Goal: Task Accomplishment & Management: Use online tool/utility

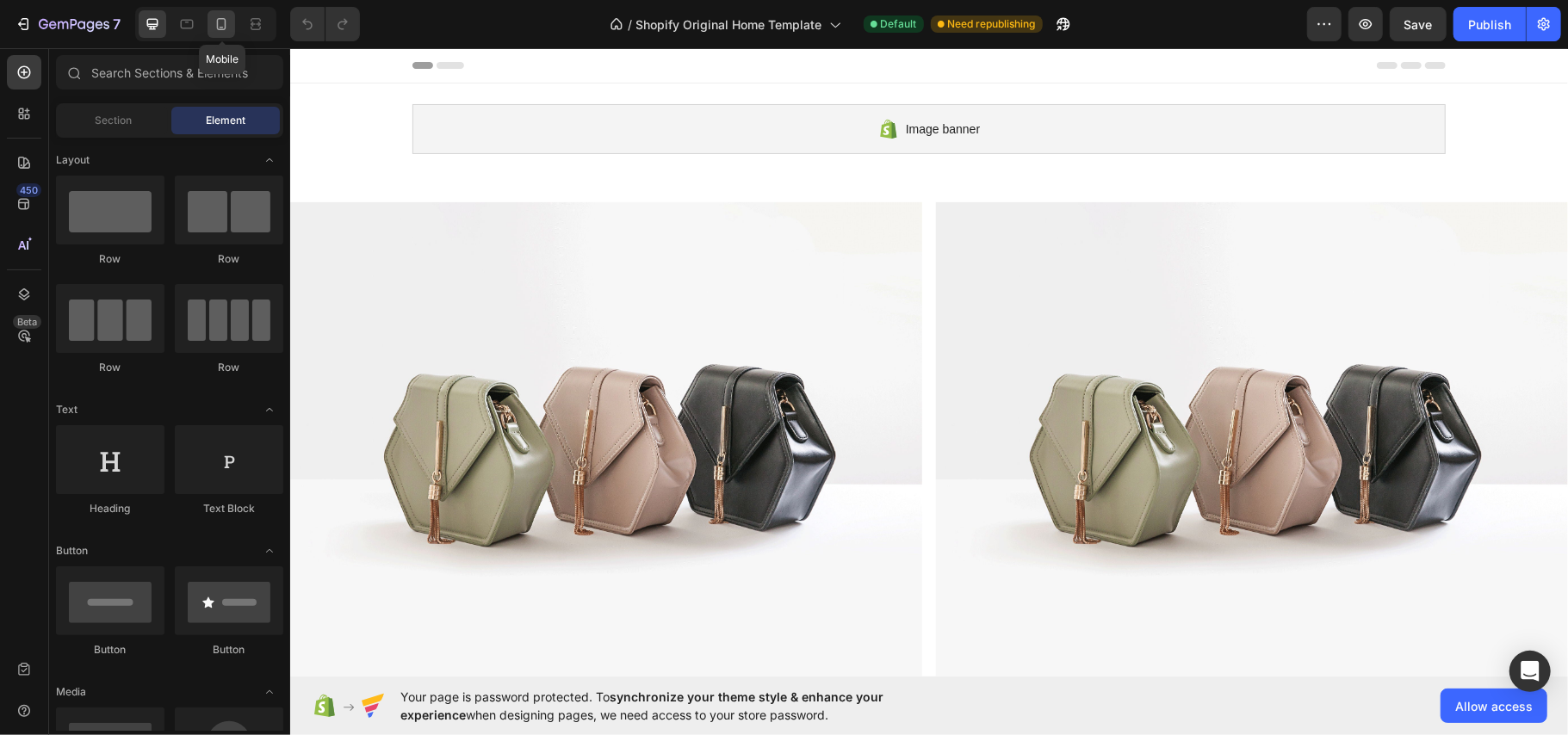
click at [222, 36] on div at bounding box center [220, 24] width 27 height 27
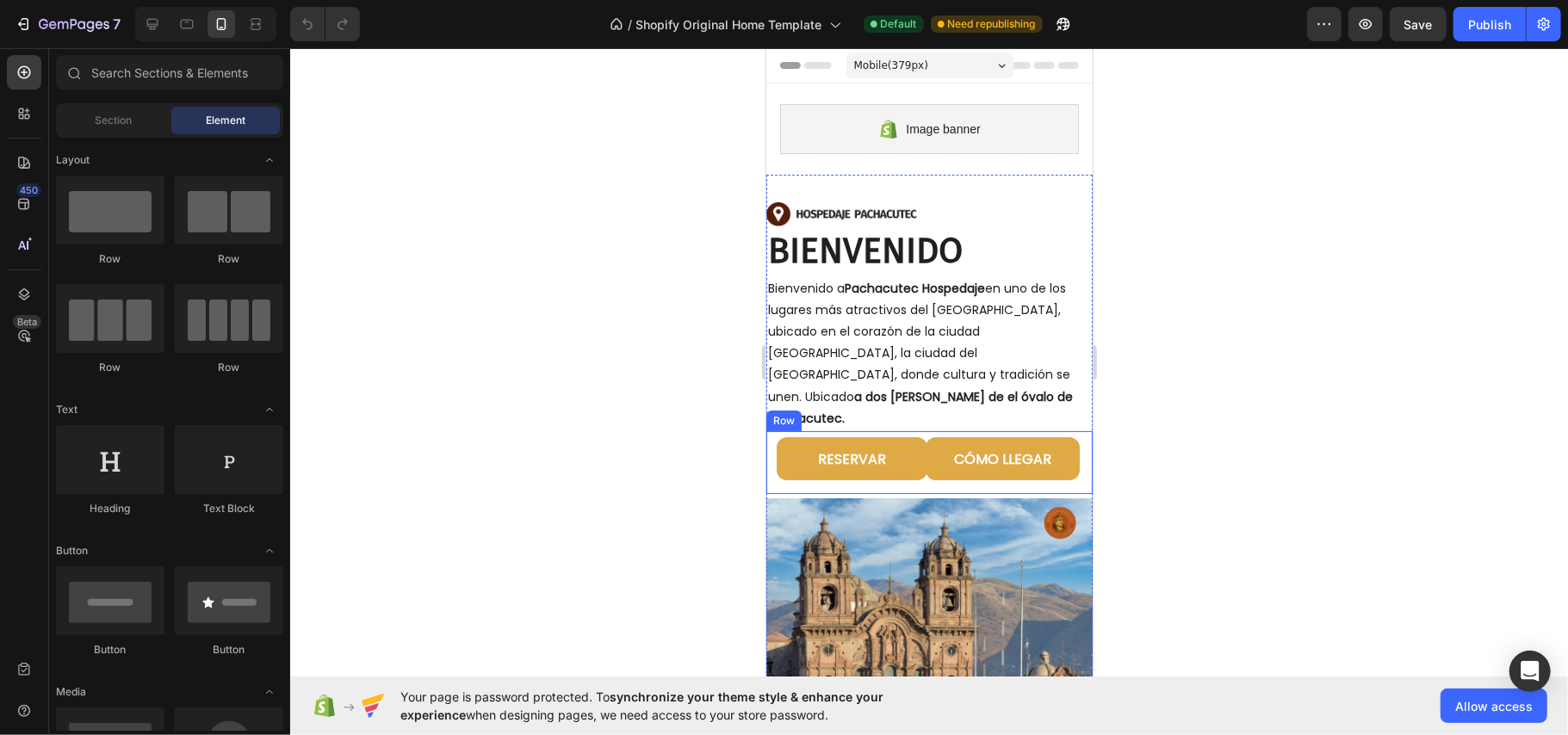
click at [899, 430] on div "RESERVAR Button" at bounding box center [928, 455] width 327 height 49
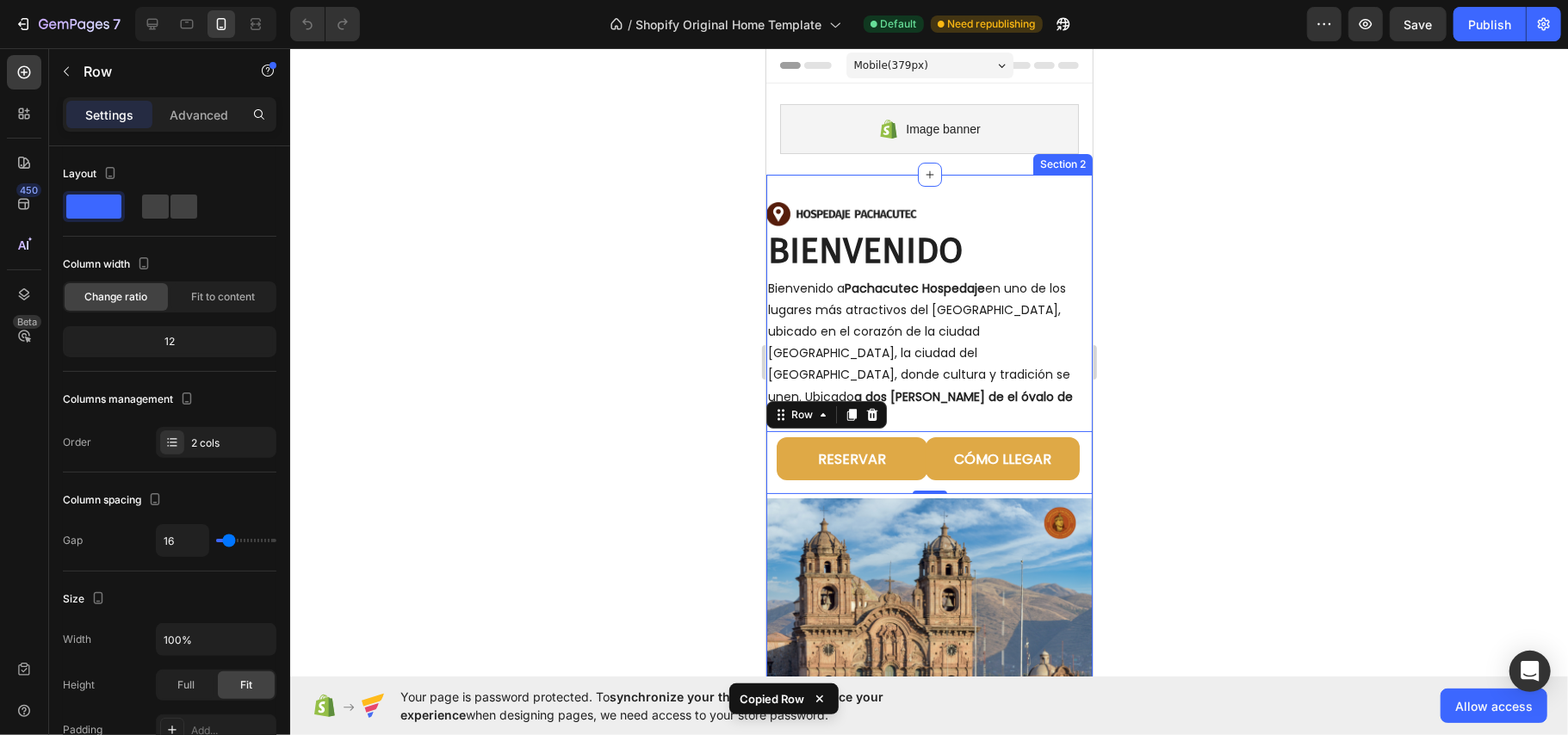
click at [895, 183] on div "Image BIENVENIDO Heading Bienvenido a Pachacutec Hospedaje en uno de los lugare…" at bounding box center [928, 513] width 327 height 678
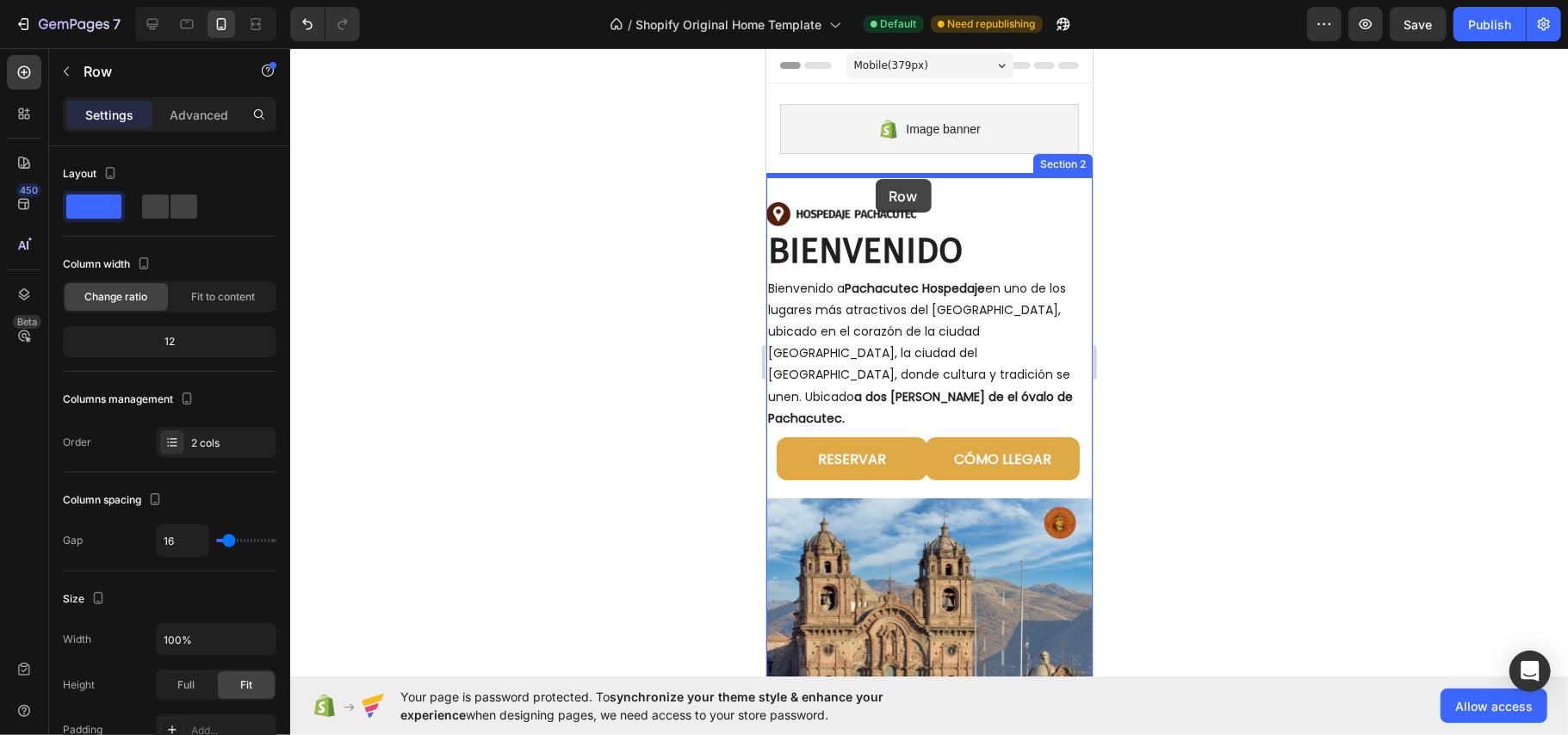
drag, startPoint x: 785, startPoint y: 616, endPoint x: 888, endPoint y: 172, distance: 455.8
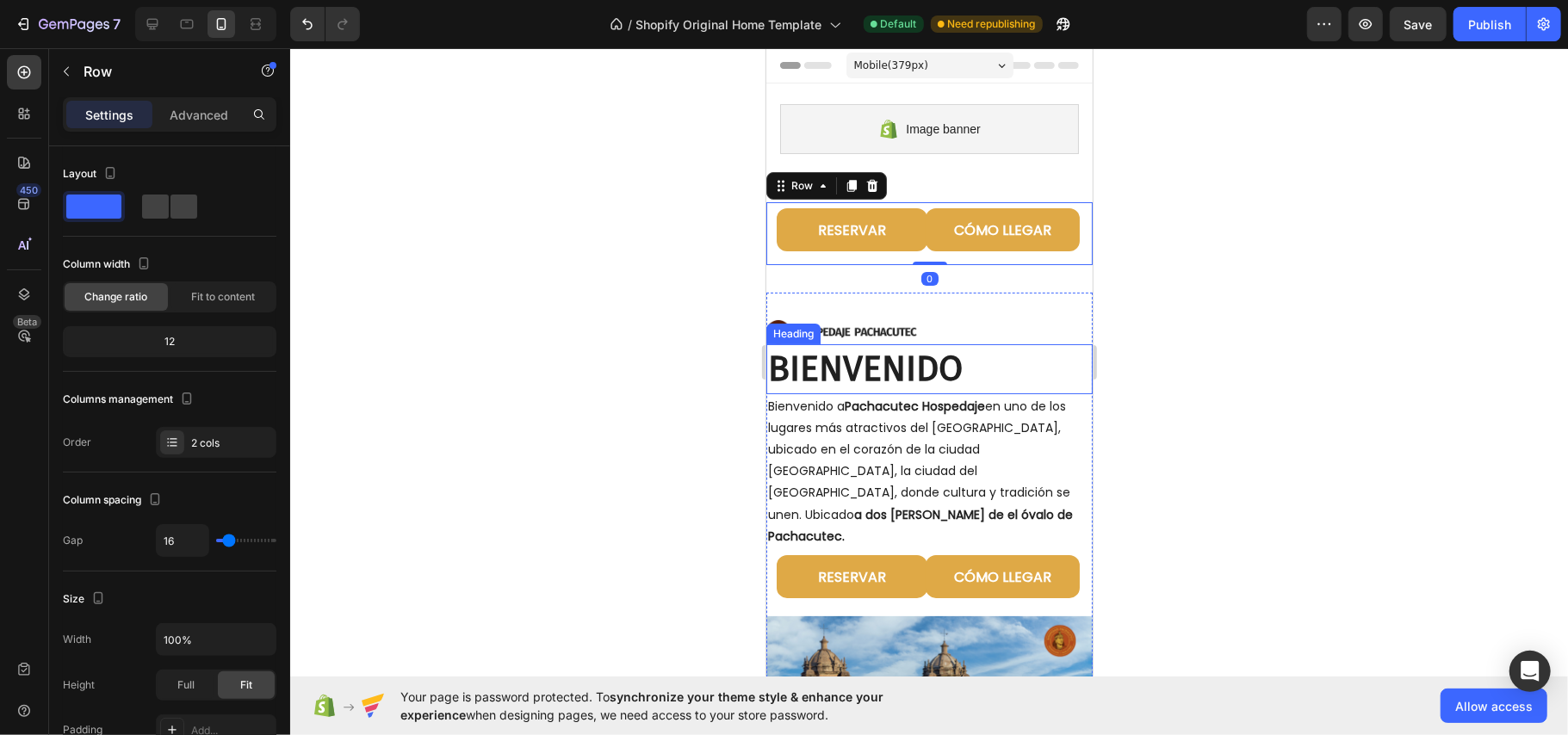
click at [641, 322] on div at bounding box center [928, 391] width 1277 height 687
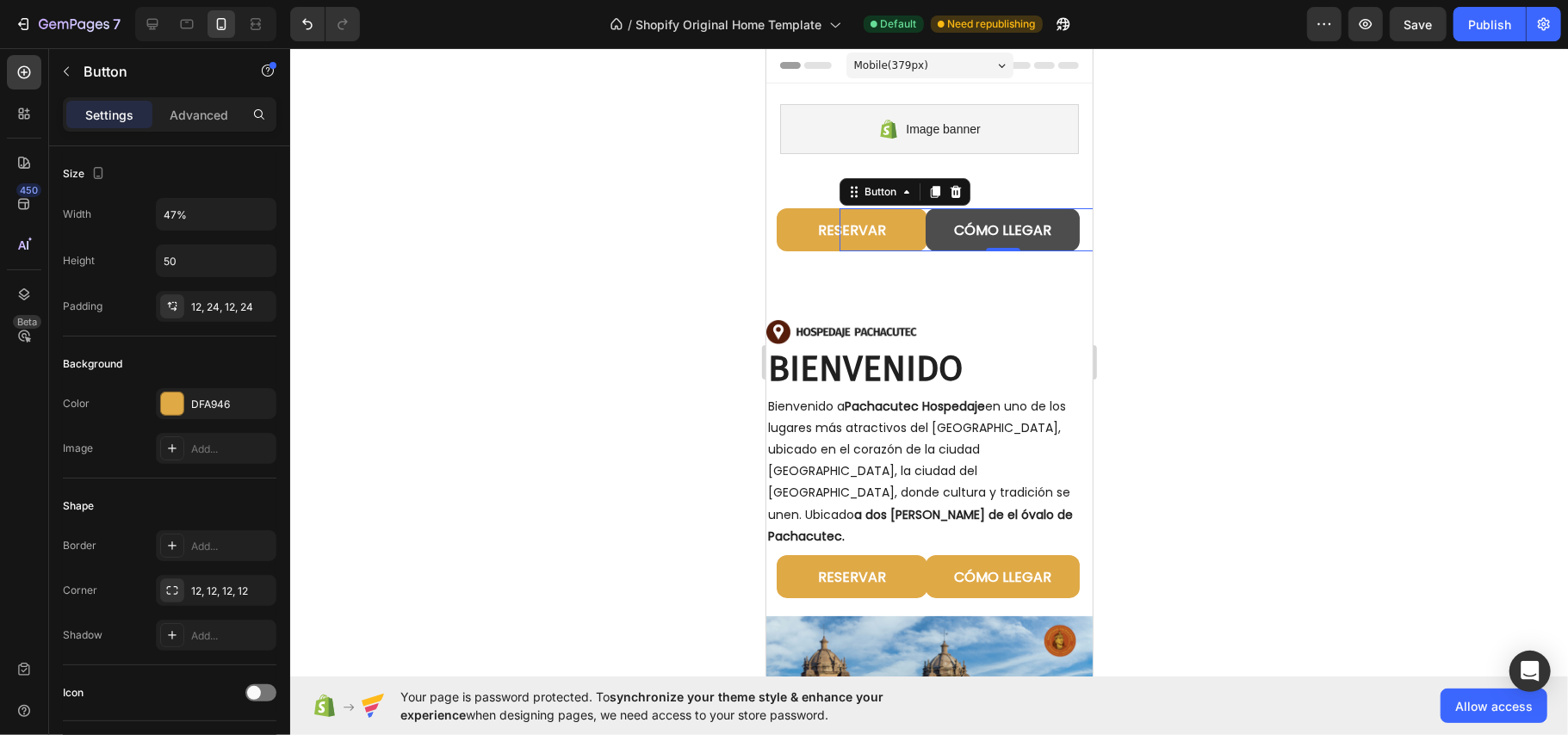
click at [1013, 250] on button "CÓMO LLEGAR" at bounding box center [1000, 229] width 153 height 43
click at [1061, 25] on icon "button" at bounding box center [1058, 27] width 5 height 5
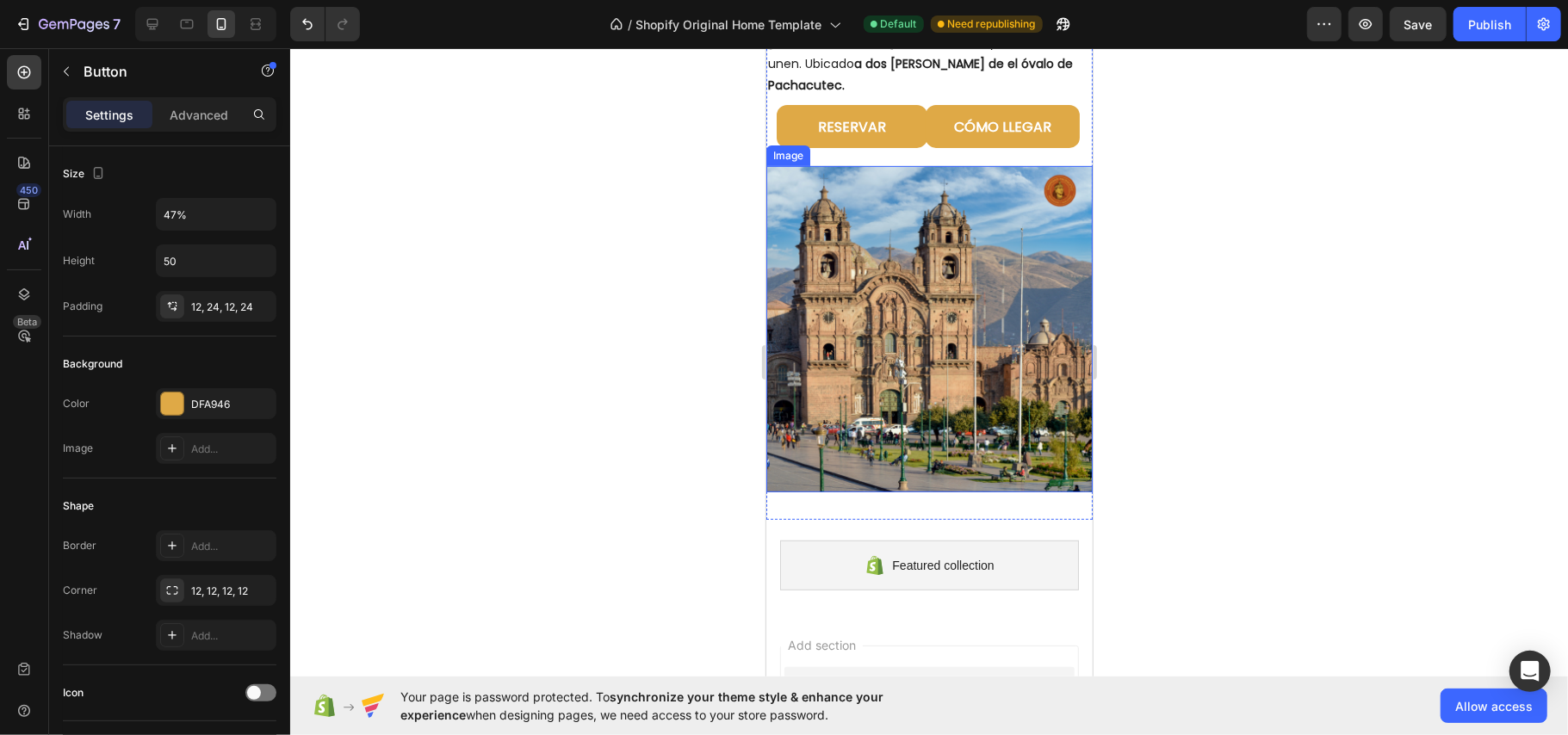
scroll to position [459, 0]
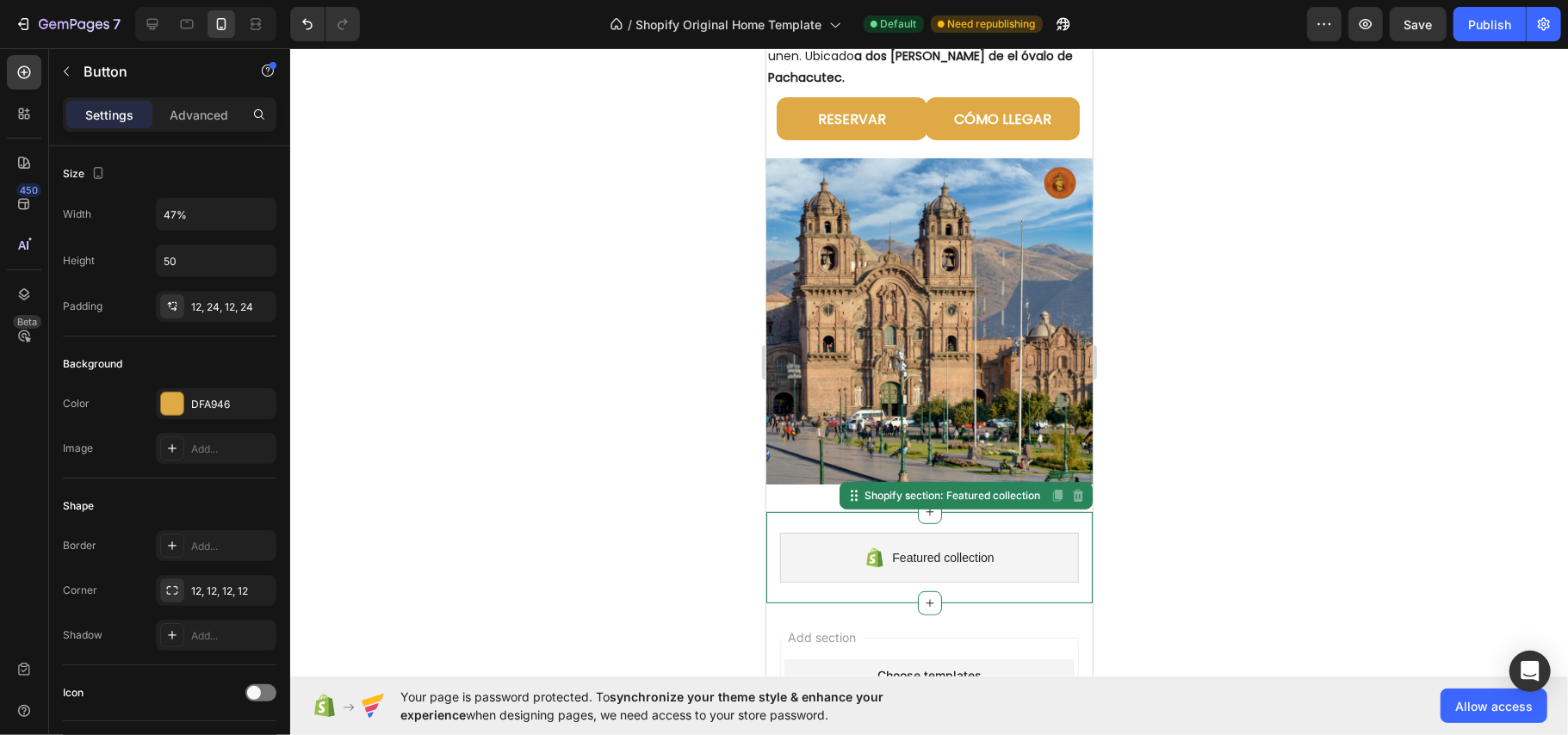
click at [928, 547] on span "Featured collection" at bounding box center [942, 557] width 102 height 21
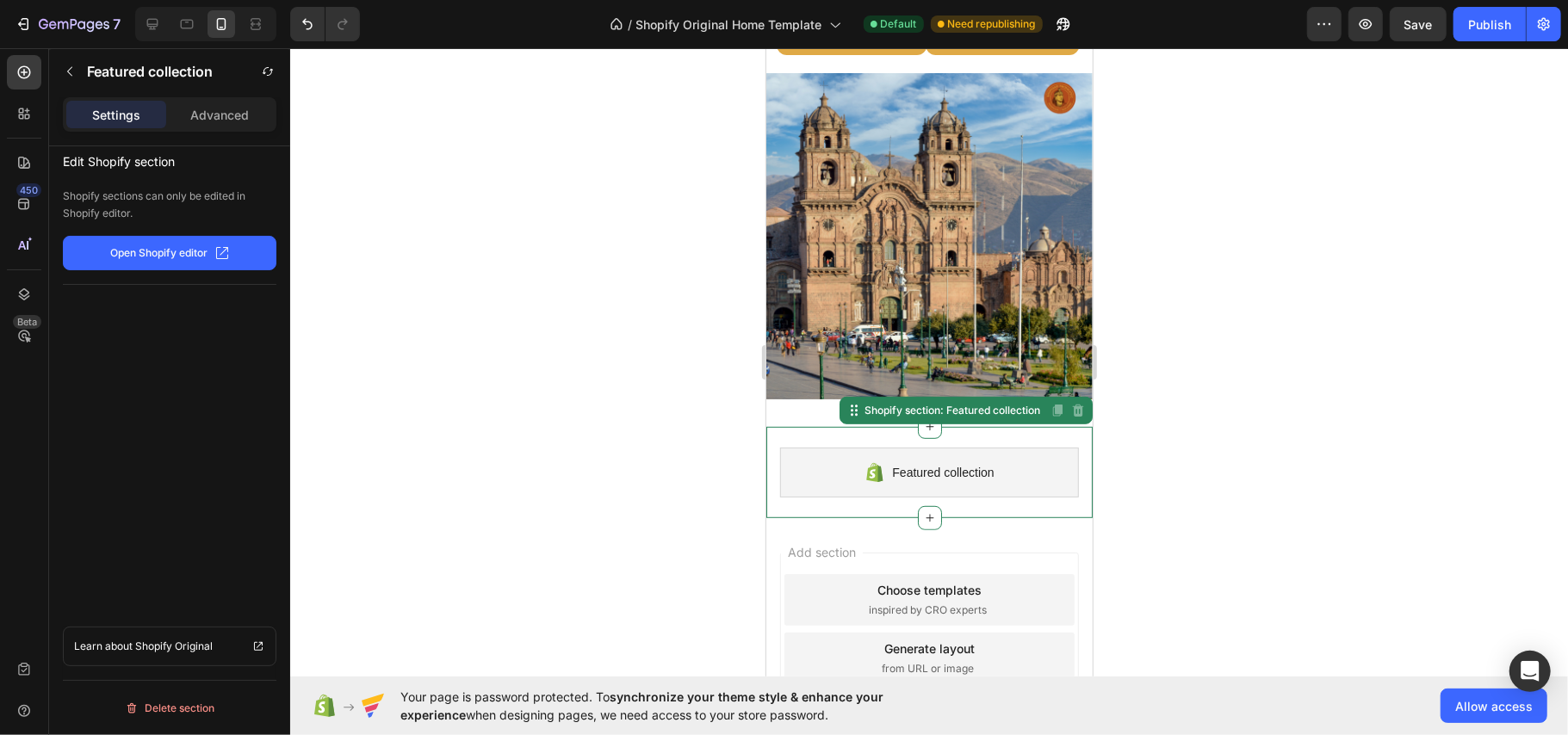
scroll to position [648, 0]
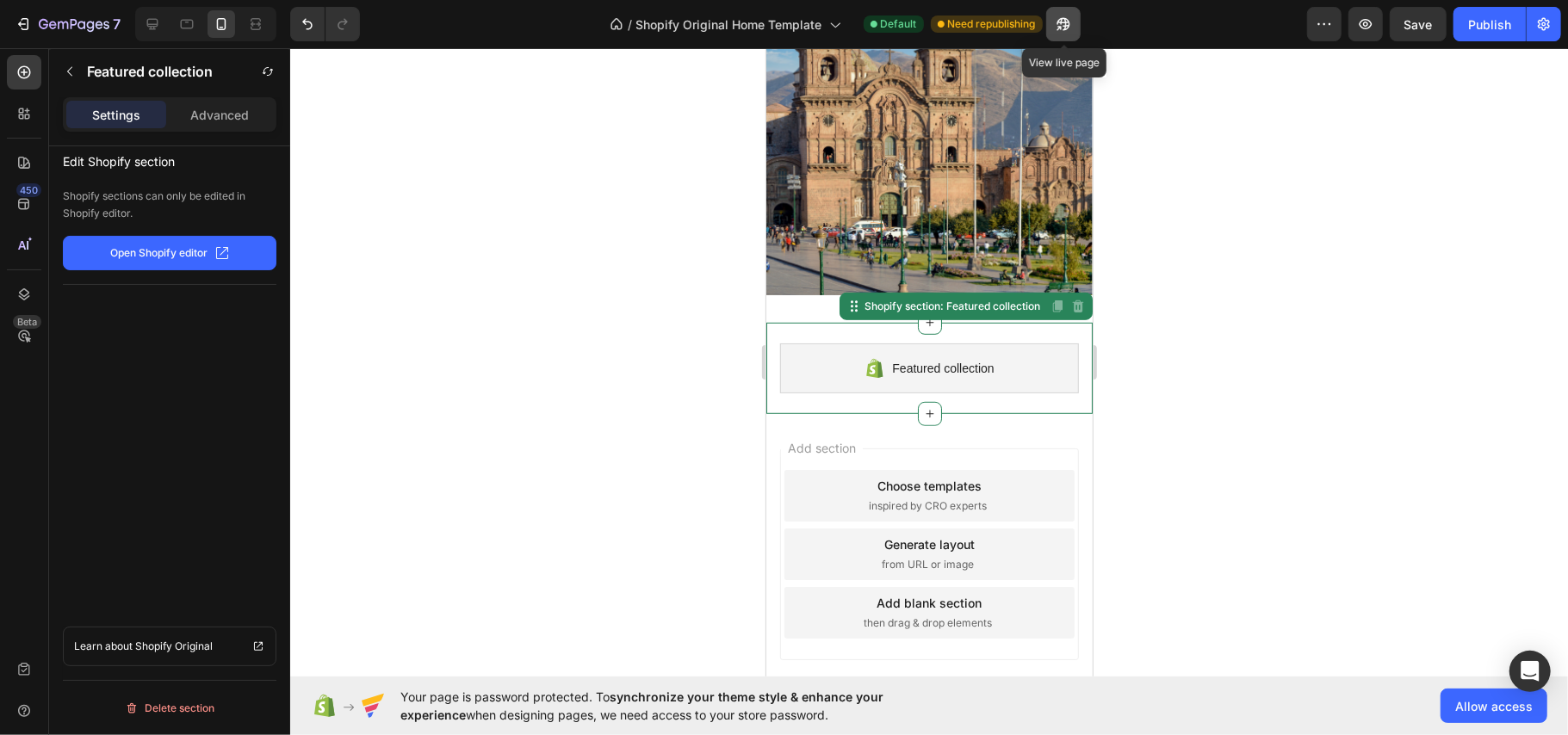
click at [1061, 29] on icon "button" at bounding box center [1058, 27] width 5 height 5
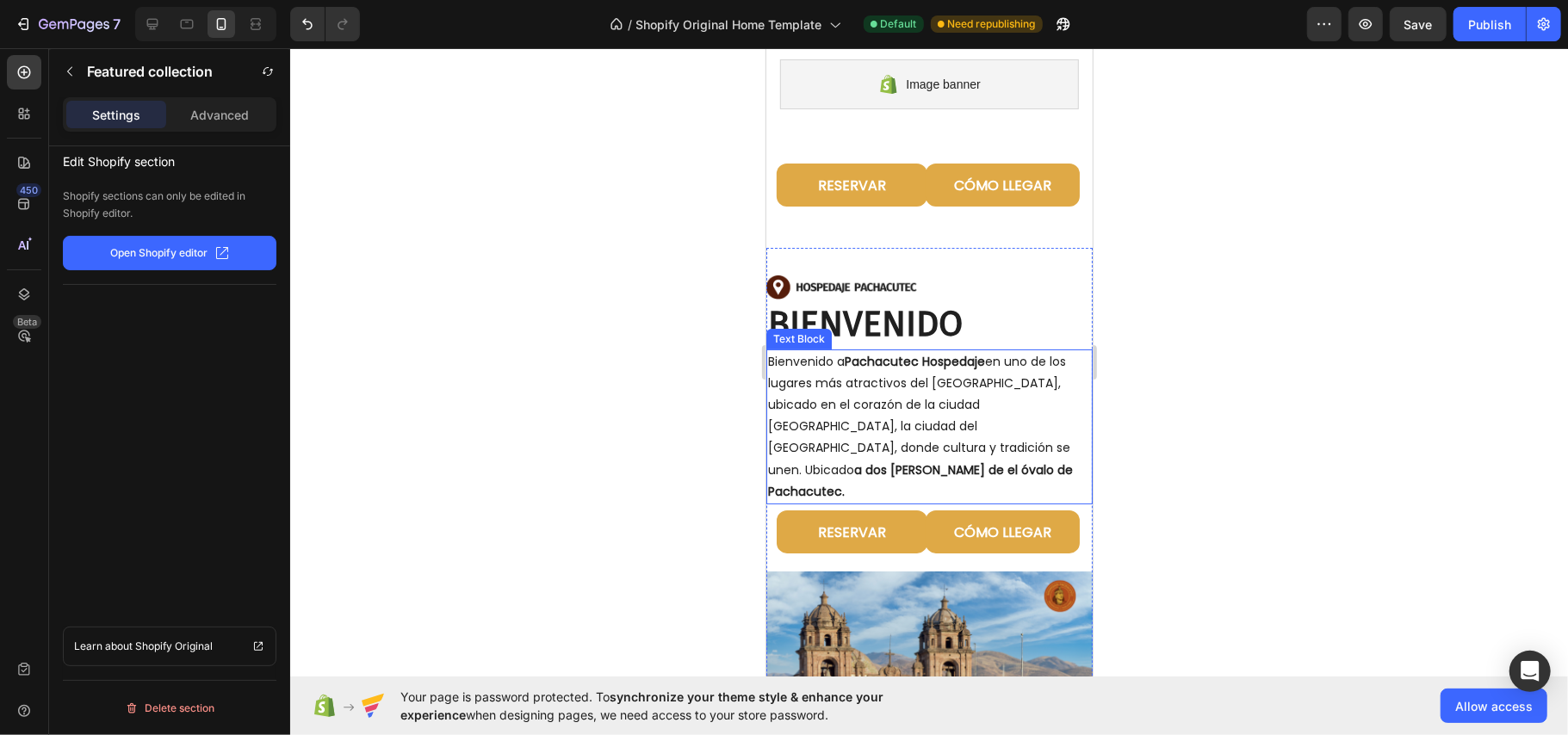
scroll to position [0, 0]
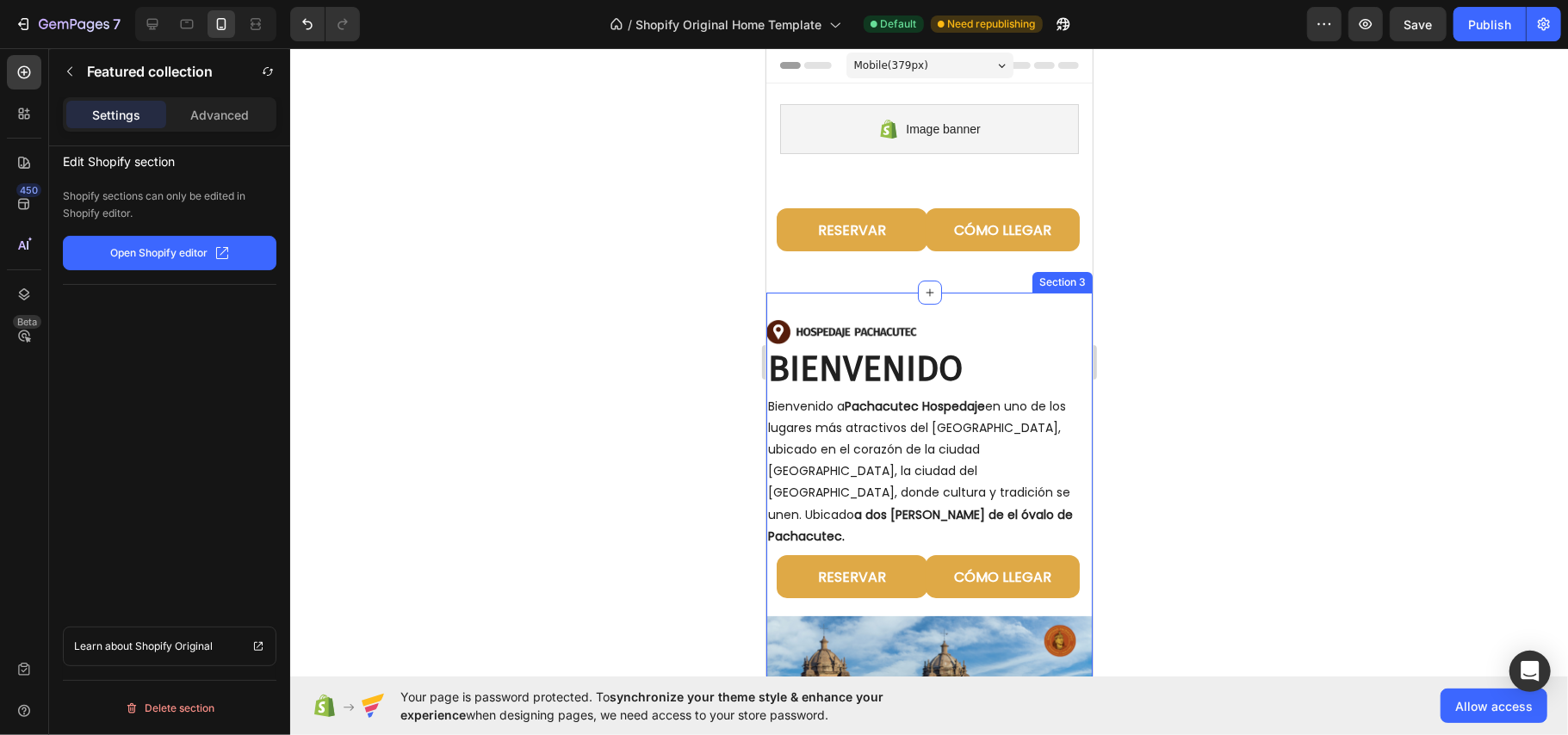
click at [885, 333] on img at bounding box center [852, 331] width 173 height 24
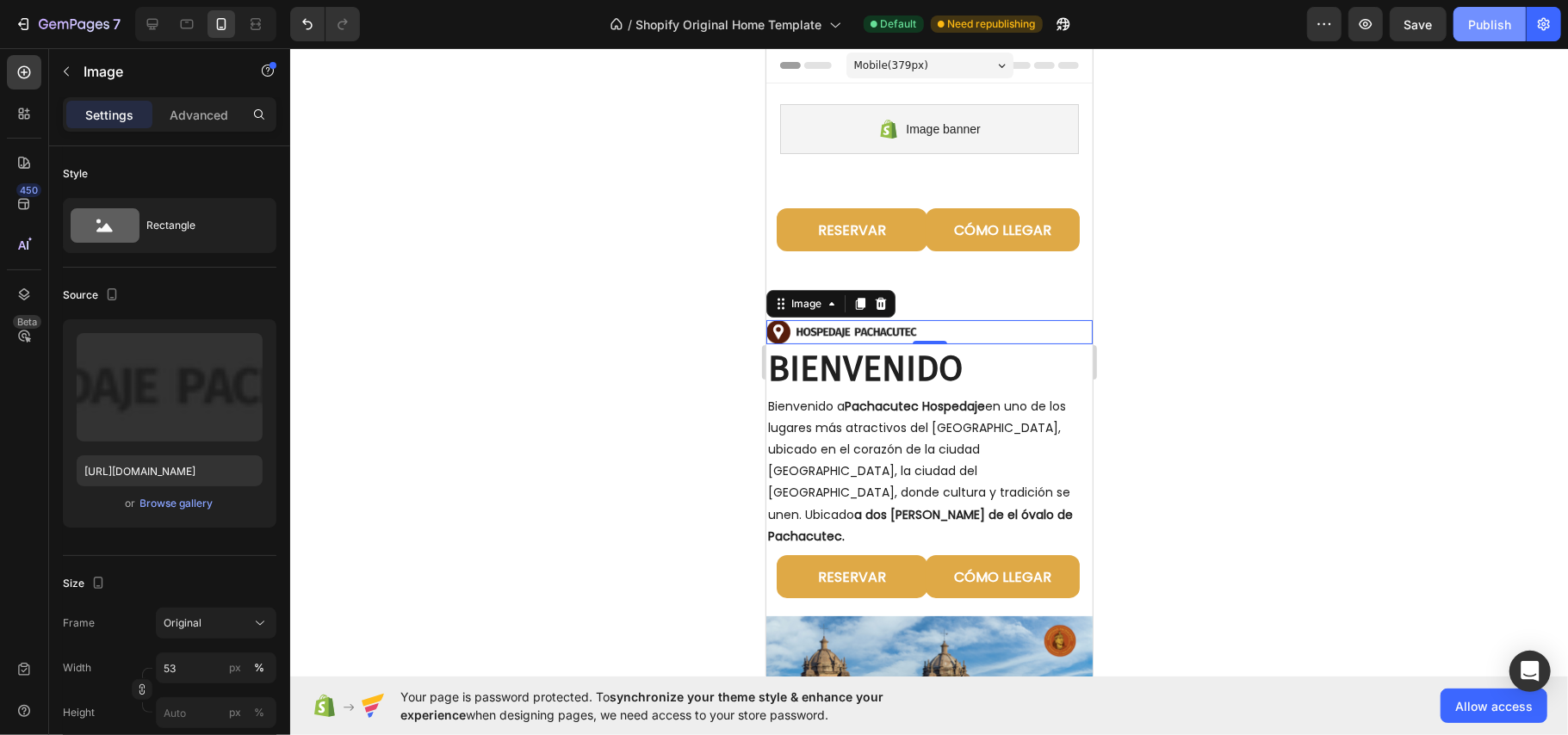
drag, startPoint x: 1459, startPoint y: 25, endPoint x: 1471, endPoint y: 39, distance: 18.4
click at [1459, 25] on button "Publish" at bounding box center [1489, 24] width 72 height 35
